Goal: Navigation & Orientation: Find specific page/section

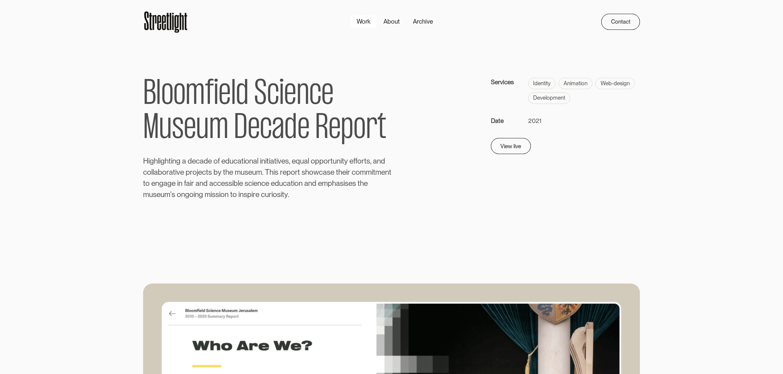
click at [362, 21] on div "Work" at bounding box center [364, 21] width 14 height 9
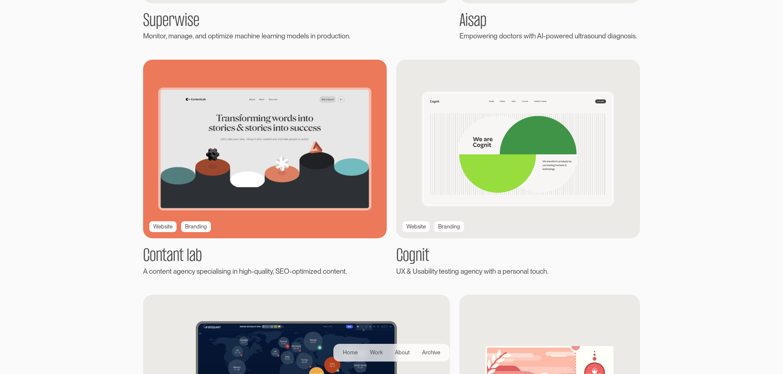
scroll to position [355, 0]
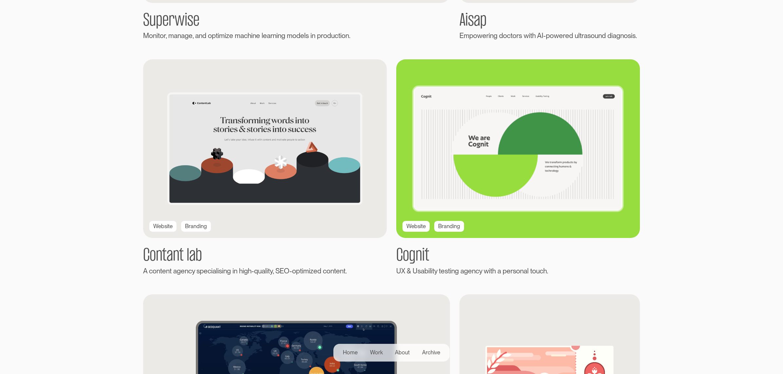
click at [499, 111] on img at bounding box center [518, 148] width 268 height 196
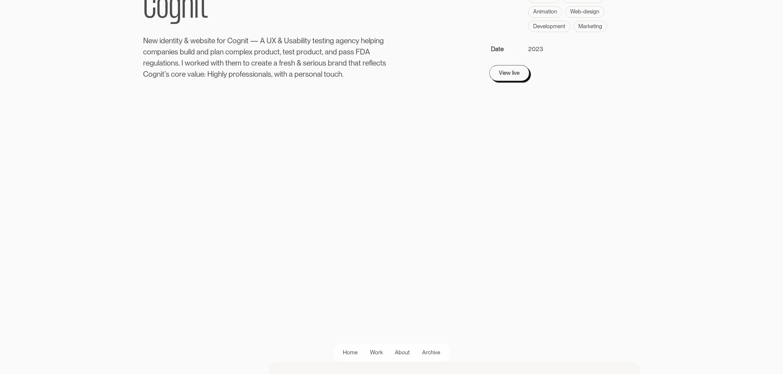
scroll to position [89, 0]
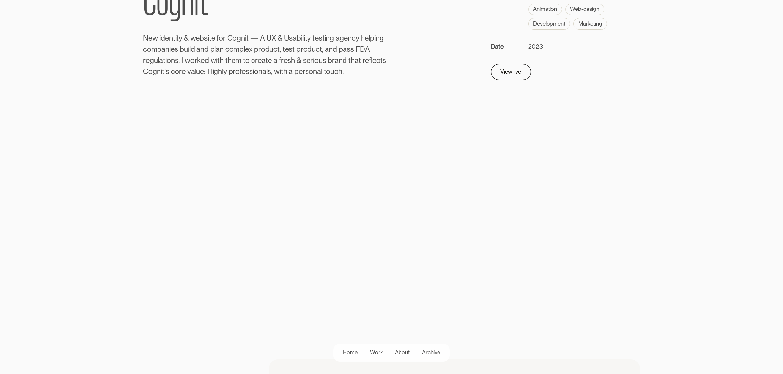
click at [508, 73] on div "View live" at bounding box center [508, 69] width 21 height 9
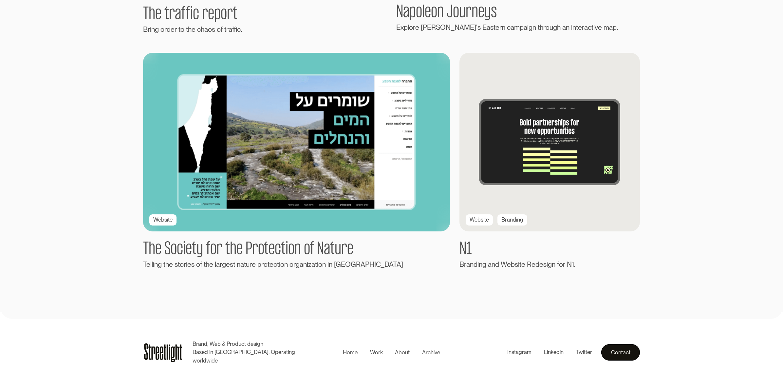
scroll to position [1303, 0]
